Goal: Task Accomplishment & Management: Use online tool/utility

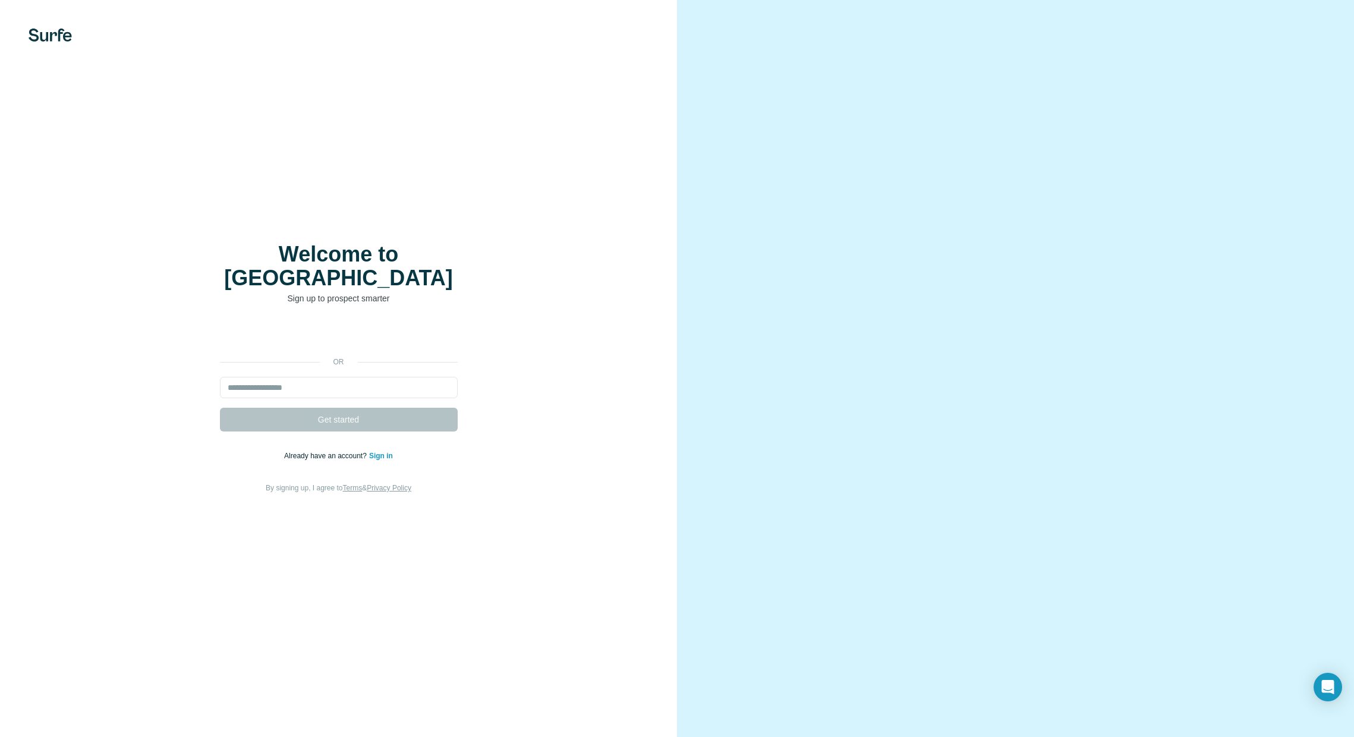
click at [583, 293] on div "Welcome to Surfe Sign up to prospect smarter or Get started Already have an acc…" at bounding box center [339, 369] width 630 height 252
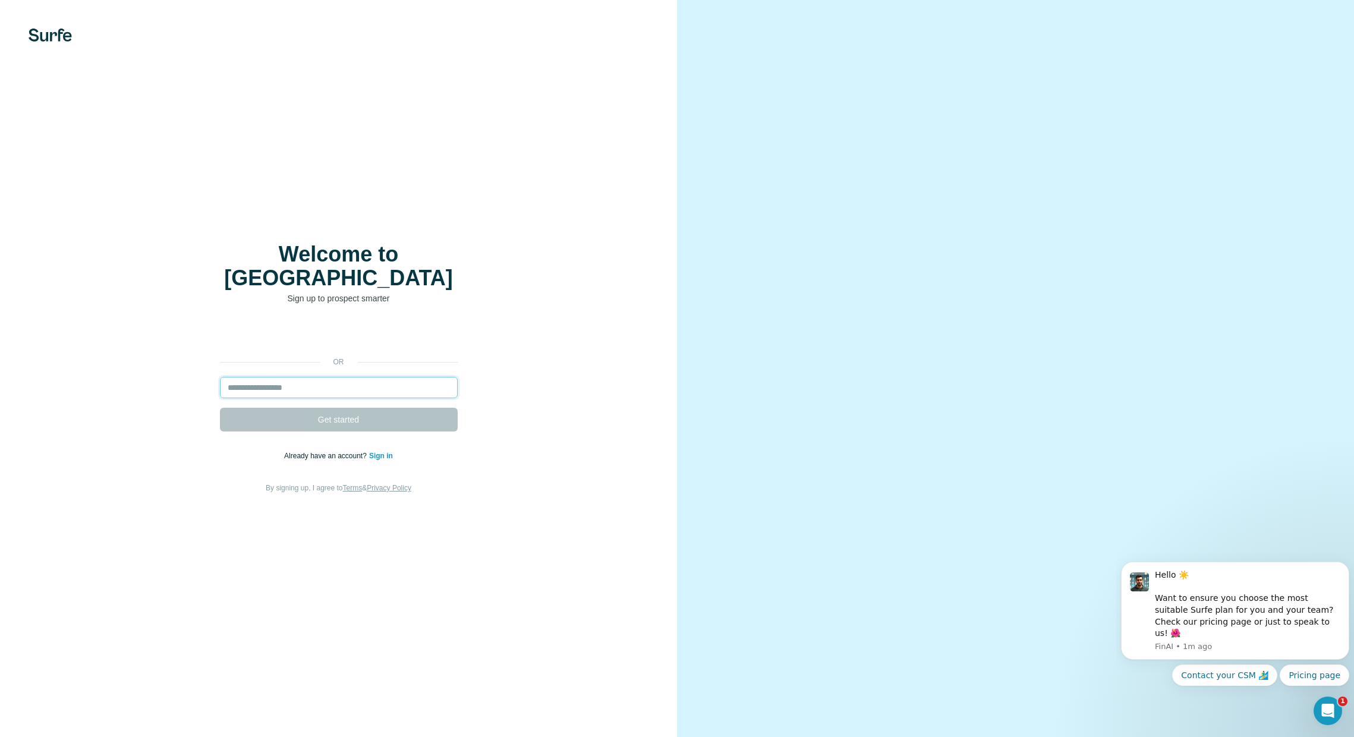
click at [310, 378] on input "email" at bounding box center [339, 387] width 238 height 21
click at [379, 452] on link "Sign in" at bounding box center [381, 456] width 24 height 8
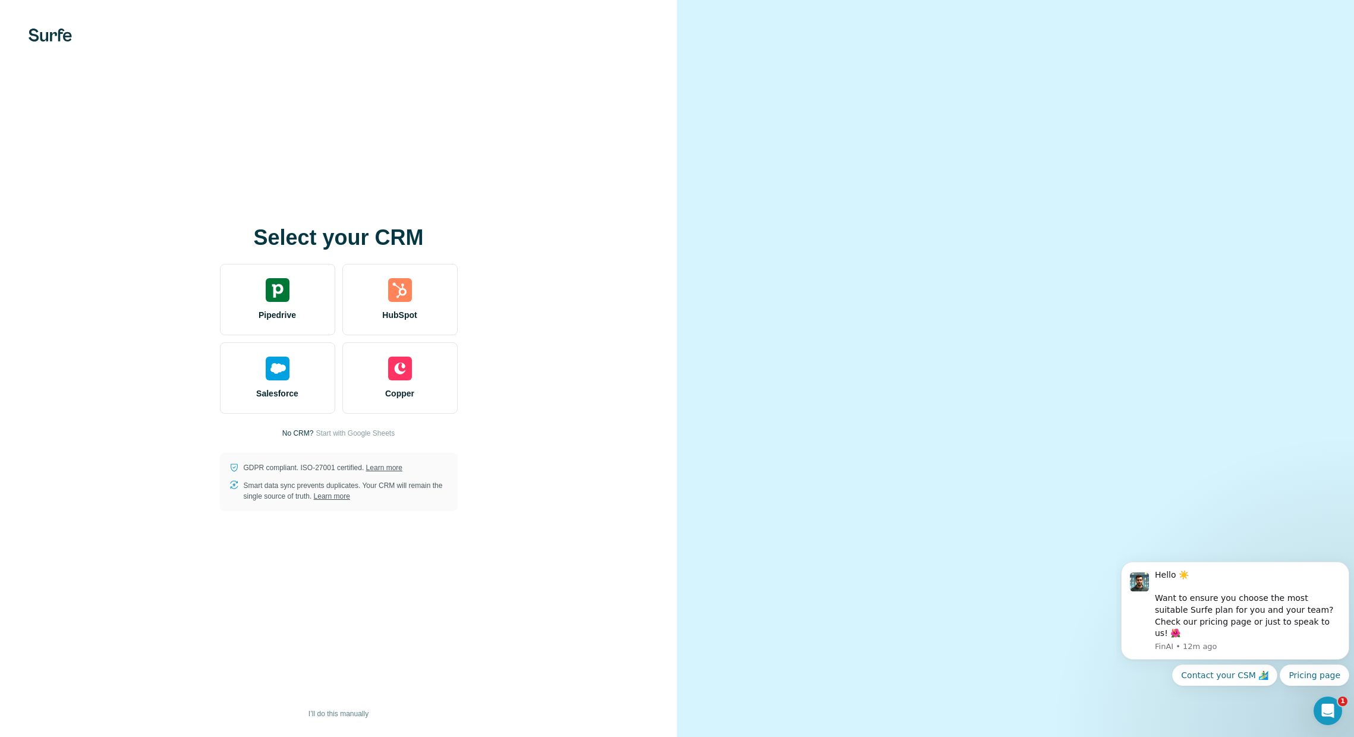
click at [616, 352] on div "Select your CRM Pipedrive HubSpot Salesforce Copper No CRM? Start with Google S…" at bounding box center [339, 368] width 630 height 285
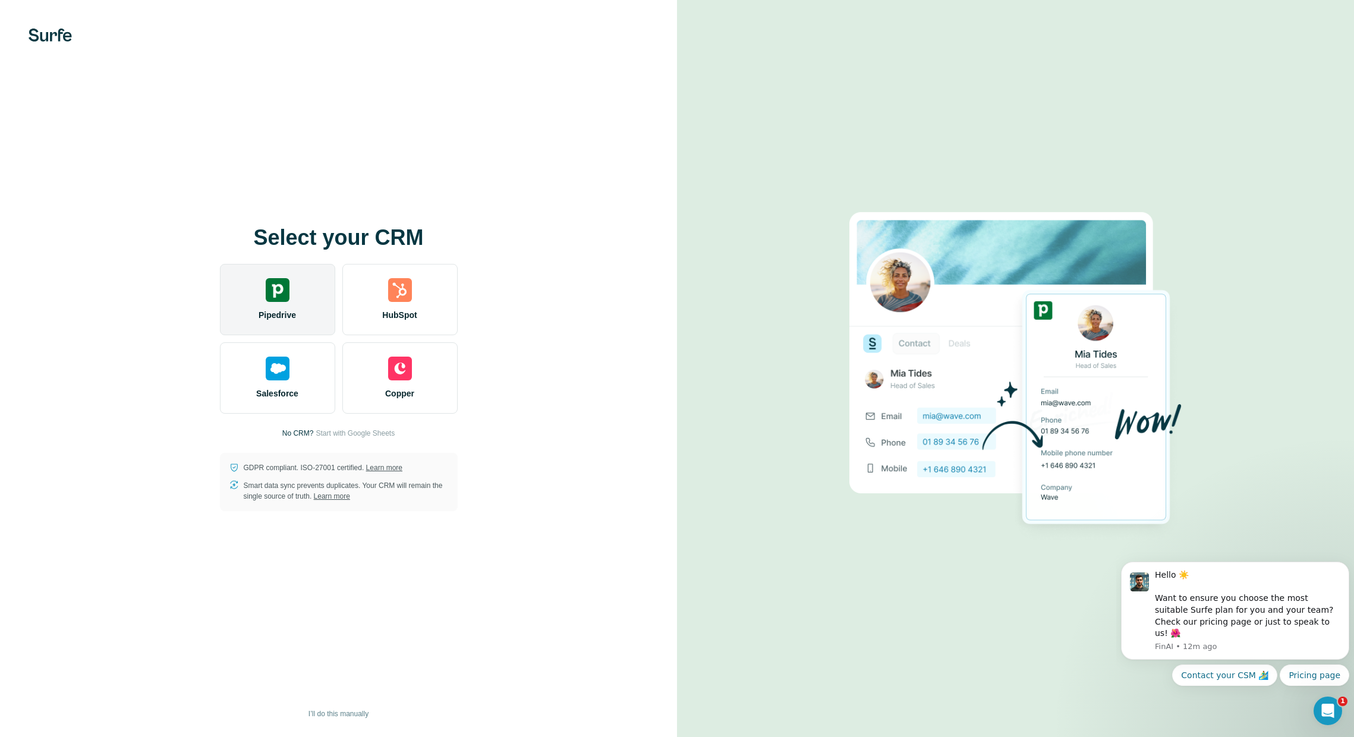
click at [275, 296] on img at bounding box center [278, 290] width 24 height 24
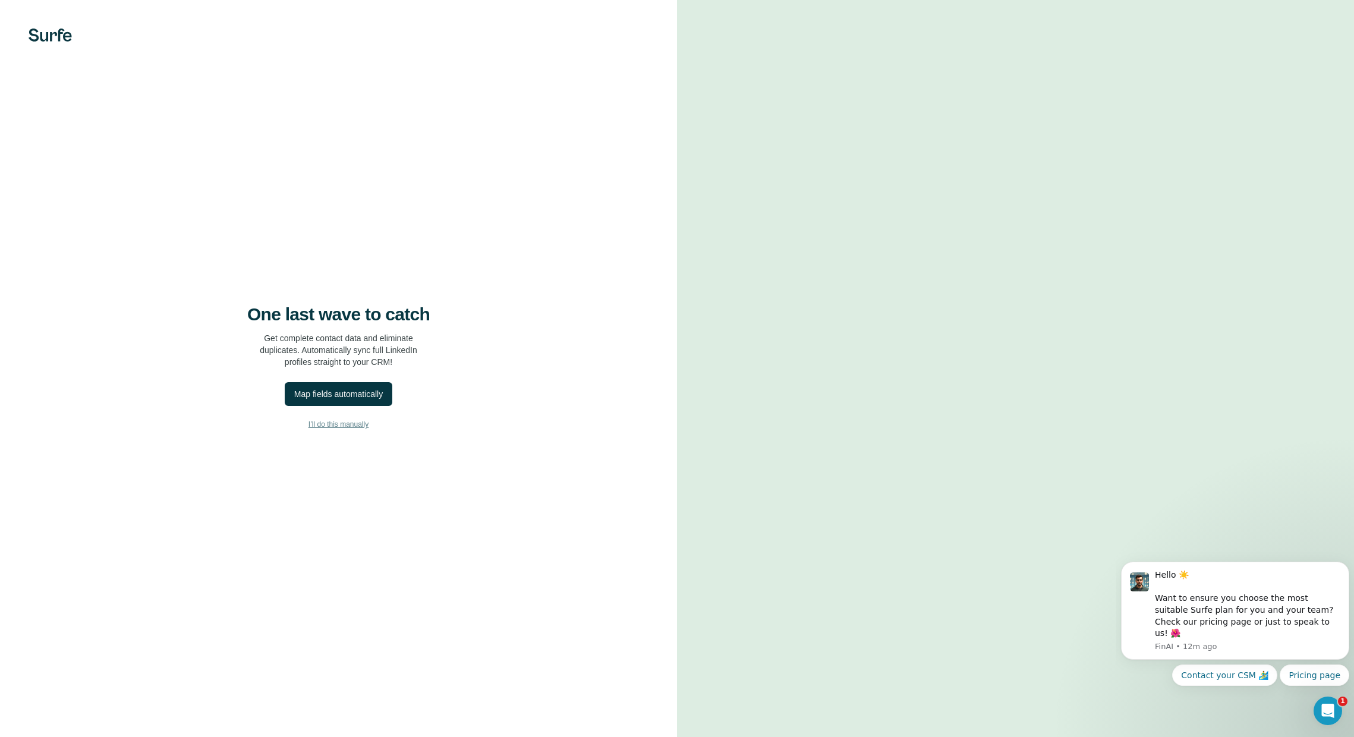
click at [345, 424] on span "I’ll do this manually" at bounding box center [339, 424] width 60 height 11
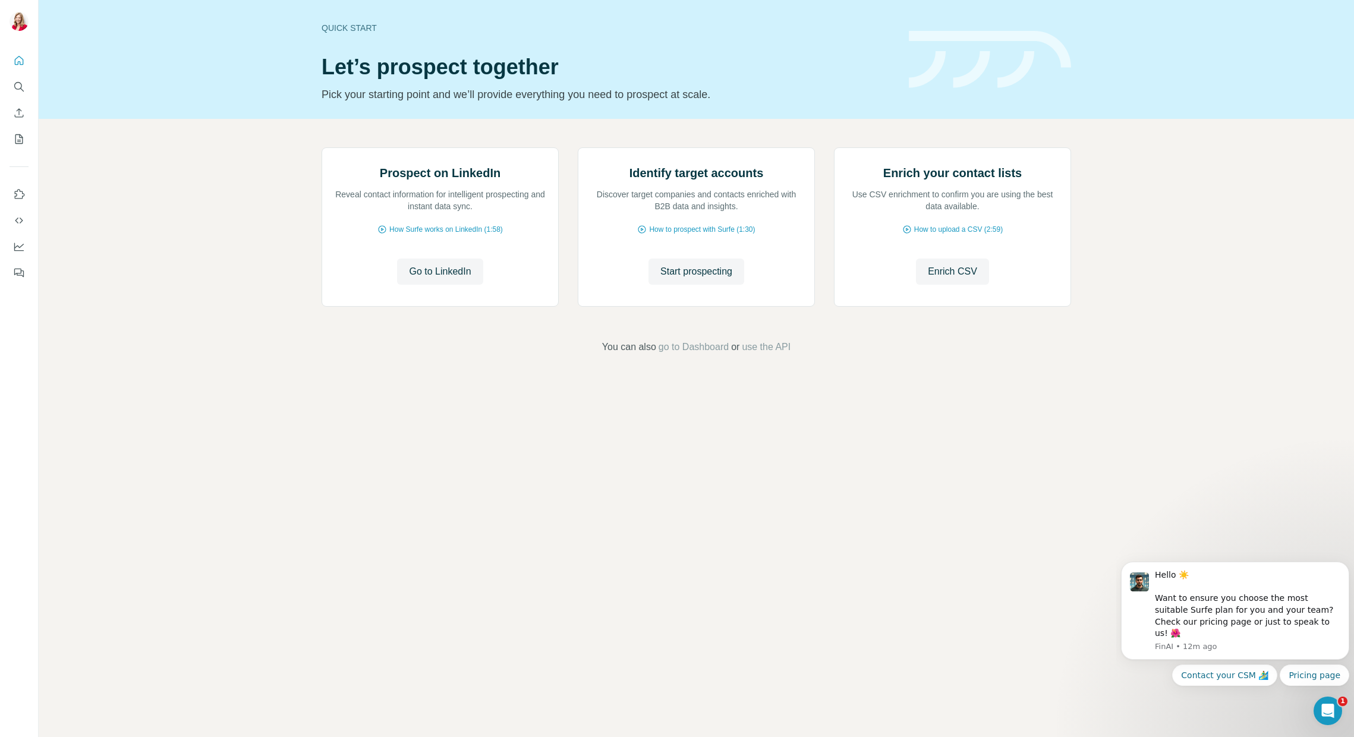
click at [860, 647] on div "Quick start Let’s prospect together Pick your starting point and we’ll provide …" at bounding box center [697, 368] width 1316 height 737
click at [166, 383] on div "Prospect on LinkedIn Reveal contact information for intelligent prospecting and…" at bounding box center [697, 251] width 1316 height 264
click at [12, 138] on button "My lists" at bounding box center [19, 138] width 19 height 21
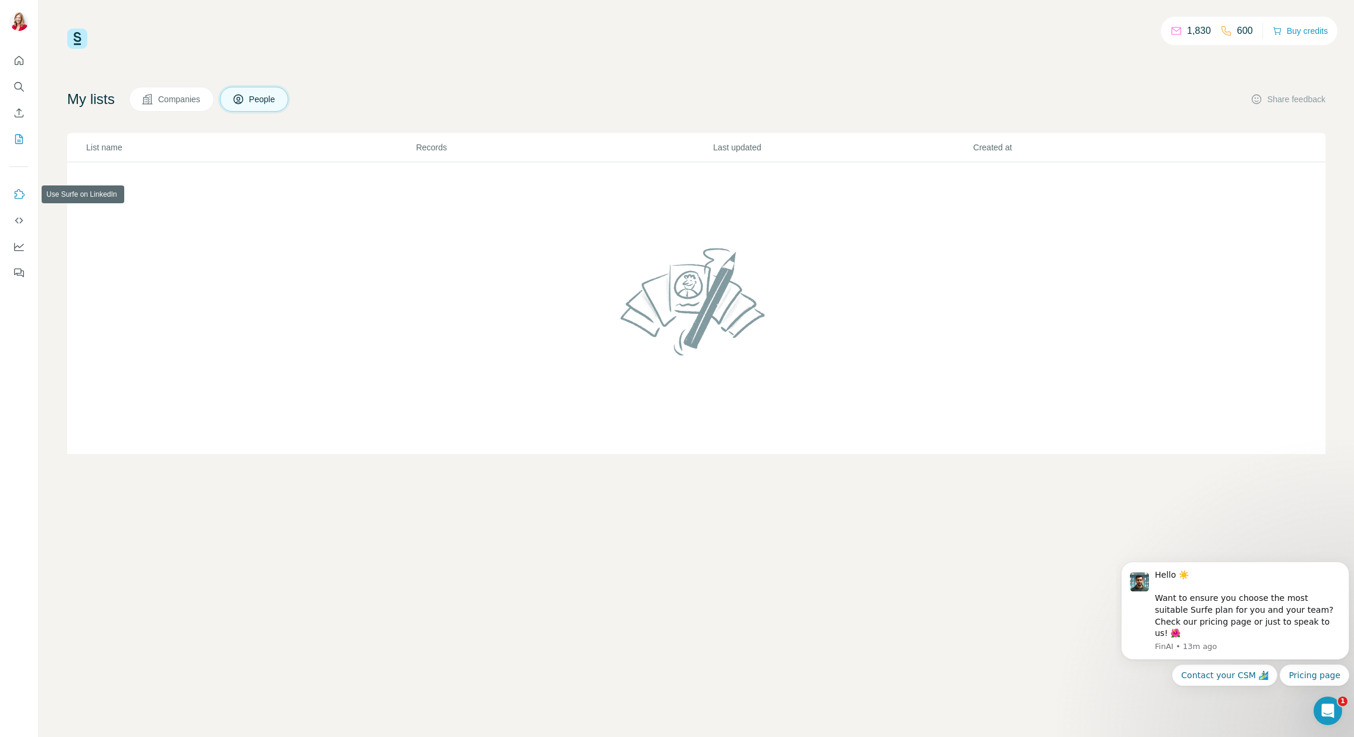
click at [19, 191] on icon "Use Surfe on LinkedIn" at bounding box center [19, 194] width 12 height 12
